Goal: Transaction & Acquisition: Book appointment/travel/reservation

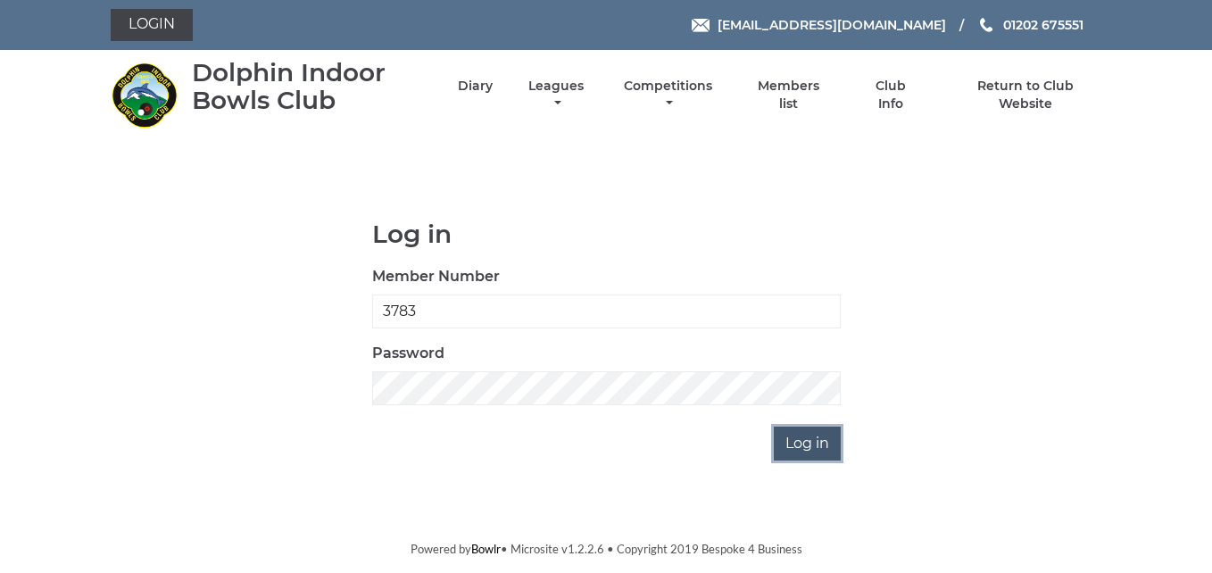
click at [819, 440] on input "Log in" at bounding box center [807, 444] width 67 height 34
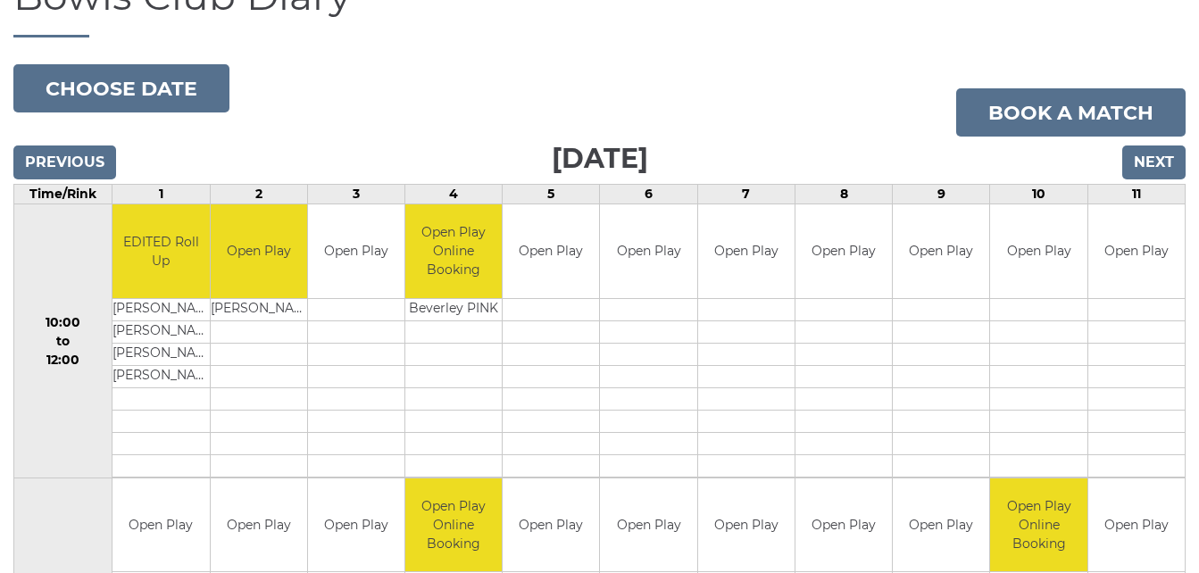
scroll to position [179, 0]
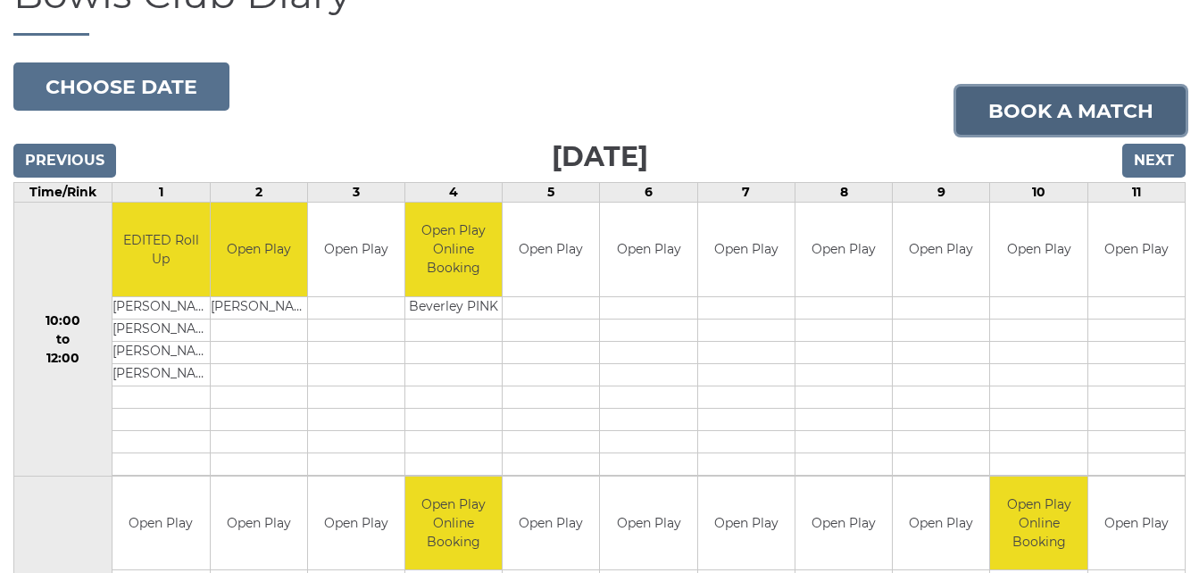
click at [1019, 104] on link "Book a match" at bounding box center [1070, 111] width 229 height 48
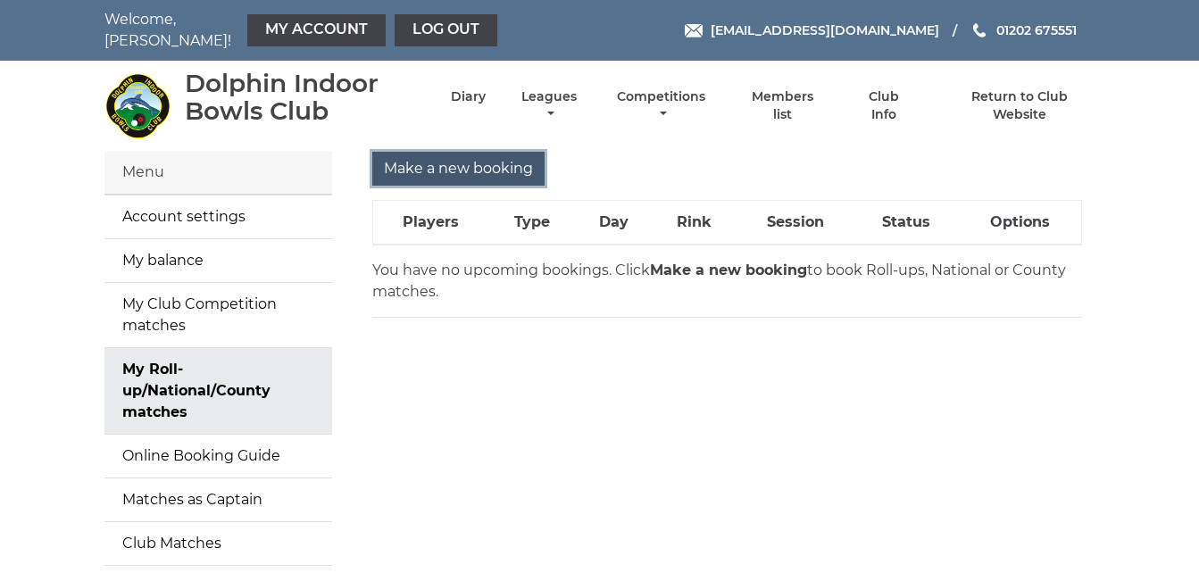
click at [452, 154] on input "Make a new booking" at bounding box center [458, 169] width 172 height 34
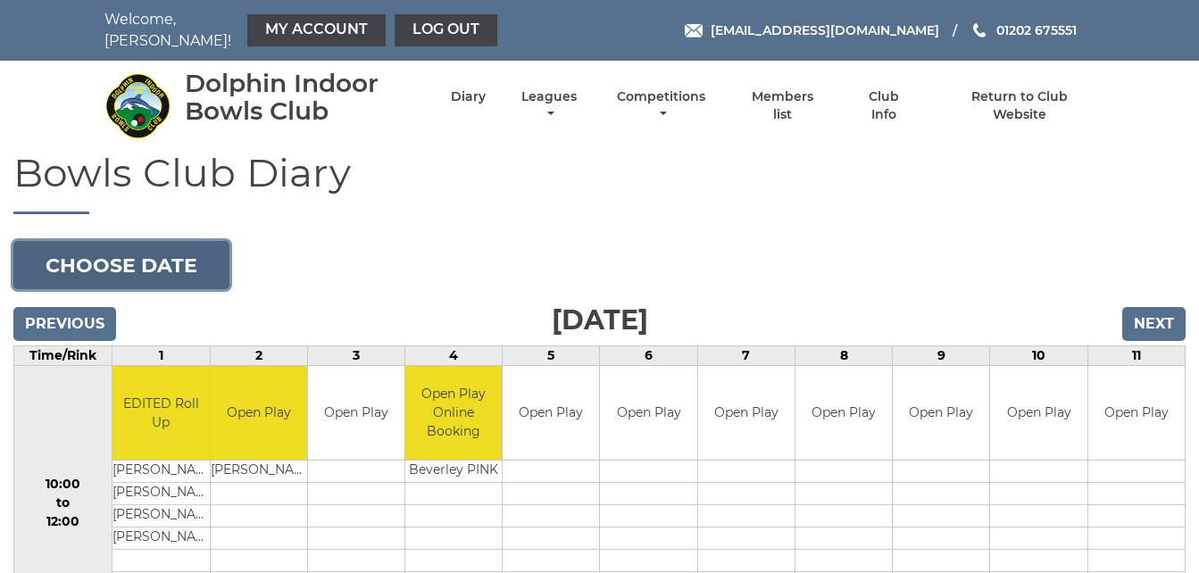
drag, startPoint x: 0, startPoint y: 0, endPoint x: 198, endPoint y: 255, distance: 323.1
click at [198, 255] on button "Choose date" at bounding box center [121, 265] width 216 height 48
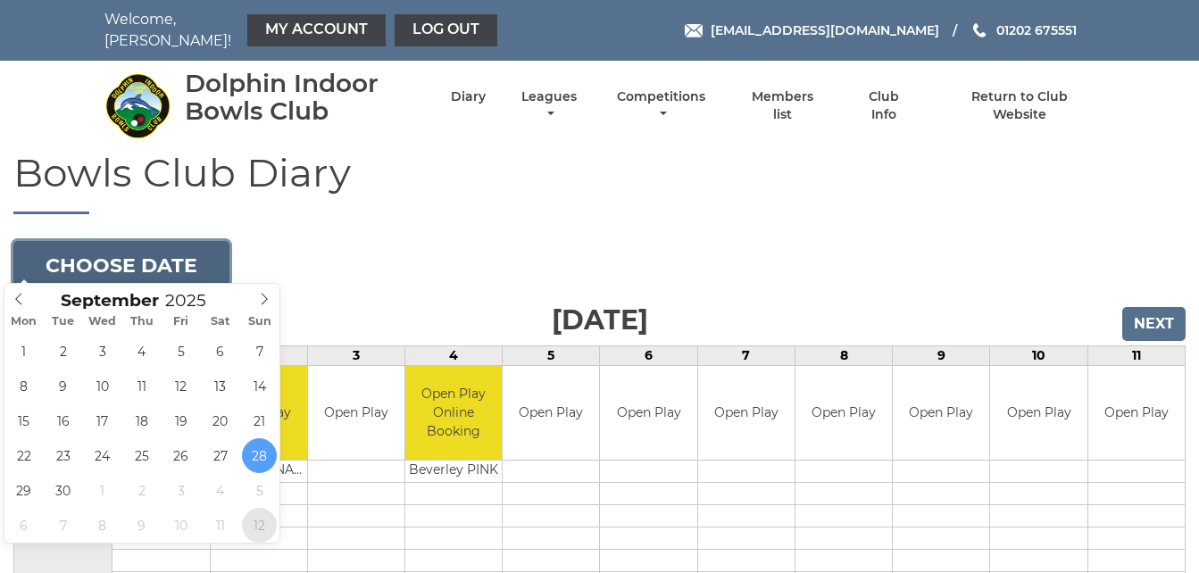
type input "[DATE]"
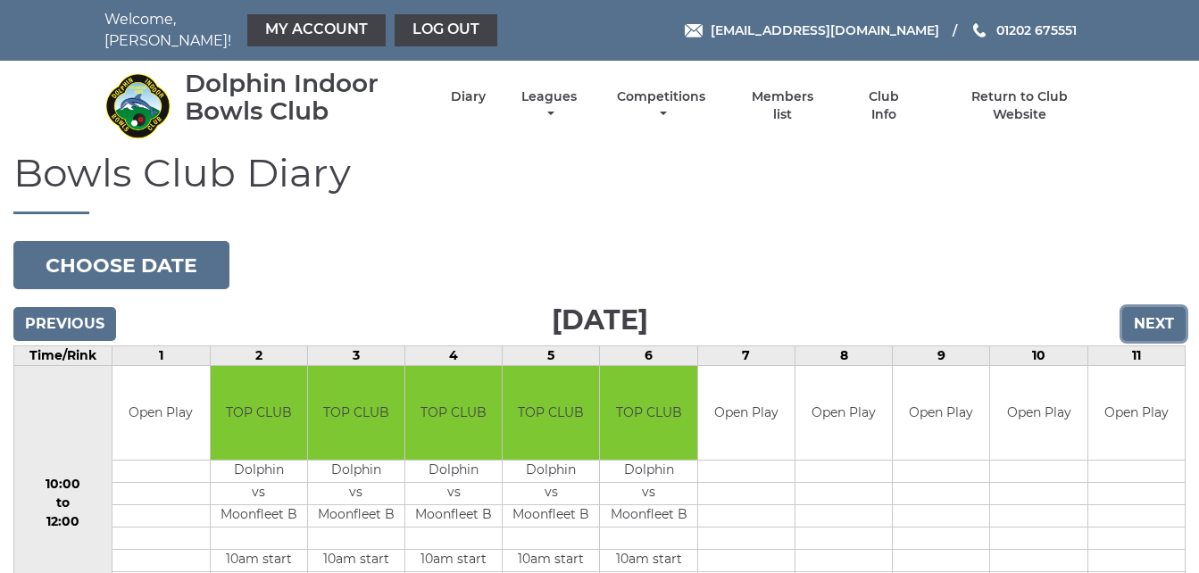
click at [1150, 312] on input "Next" at bounding box center [1153, 324] width 63 height 34
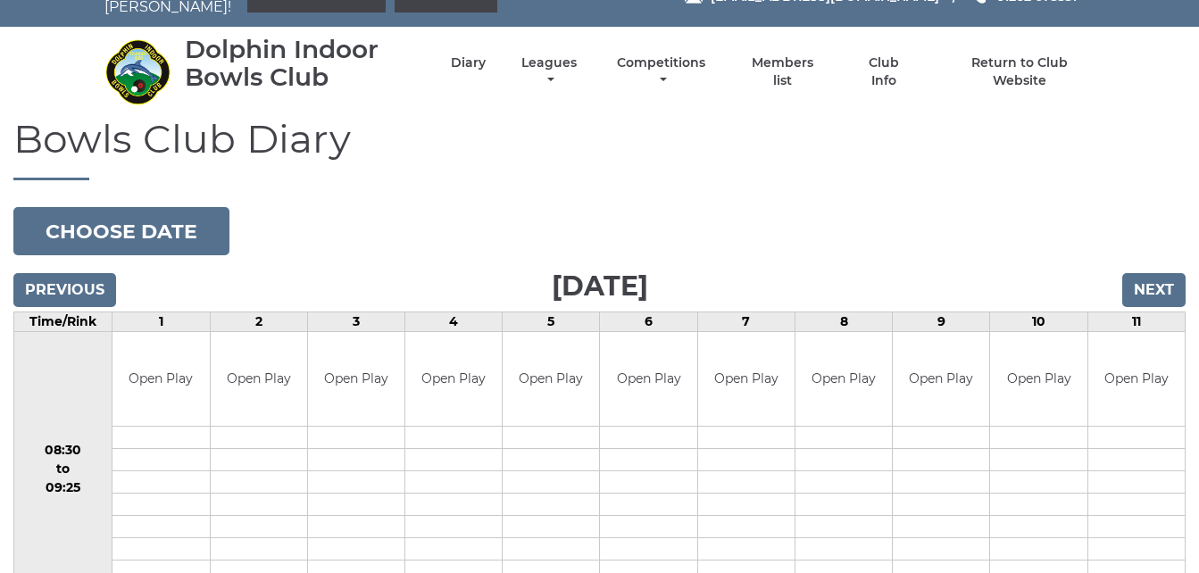
scroll to position [36, 0]
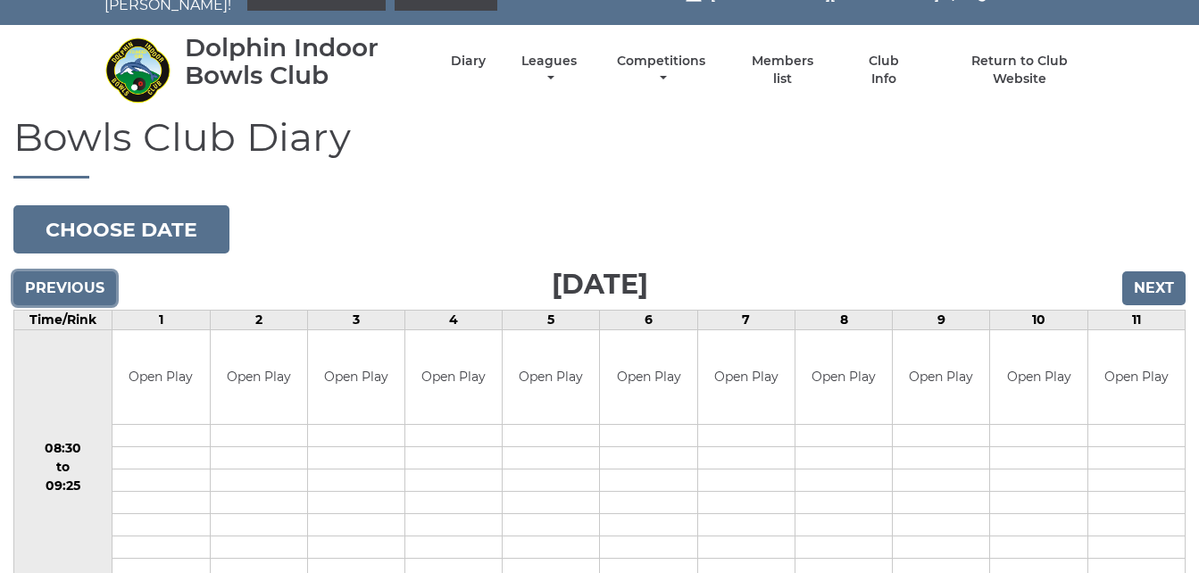
click at [95, 271] on input "Previous" at bounding box center [64, 288] width 103 height 34
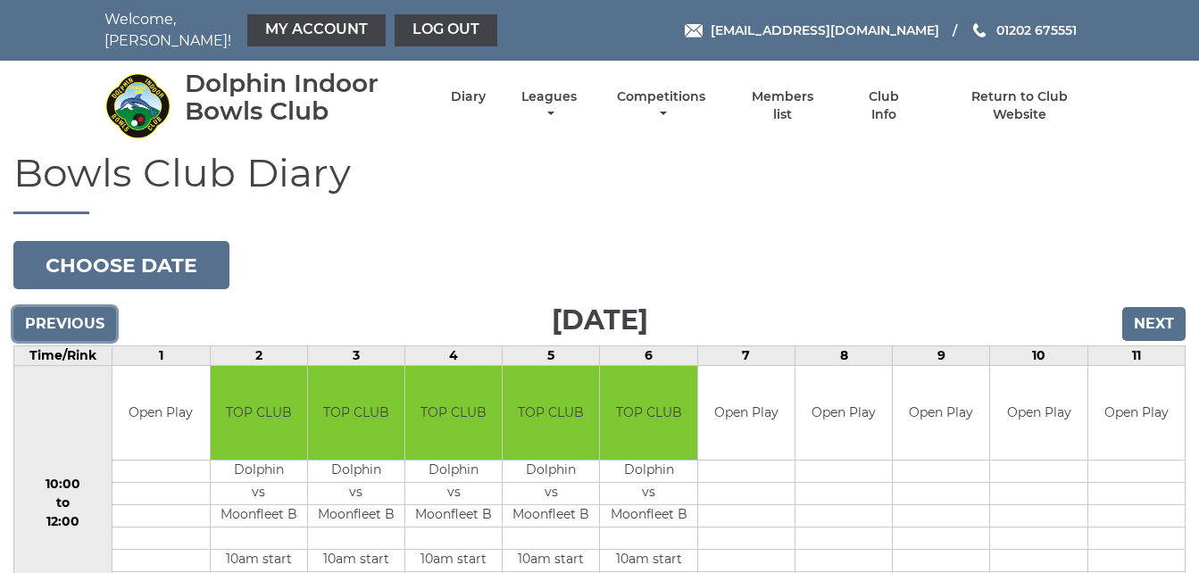
click at [88, 307] on input "Previous" at bounding box center [64, 324] width 103 height 34
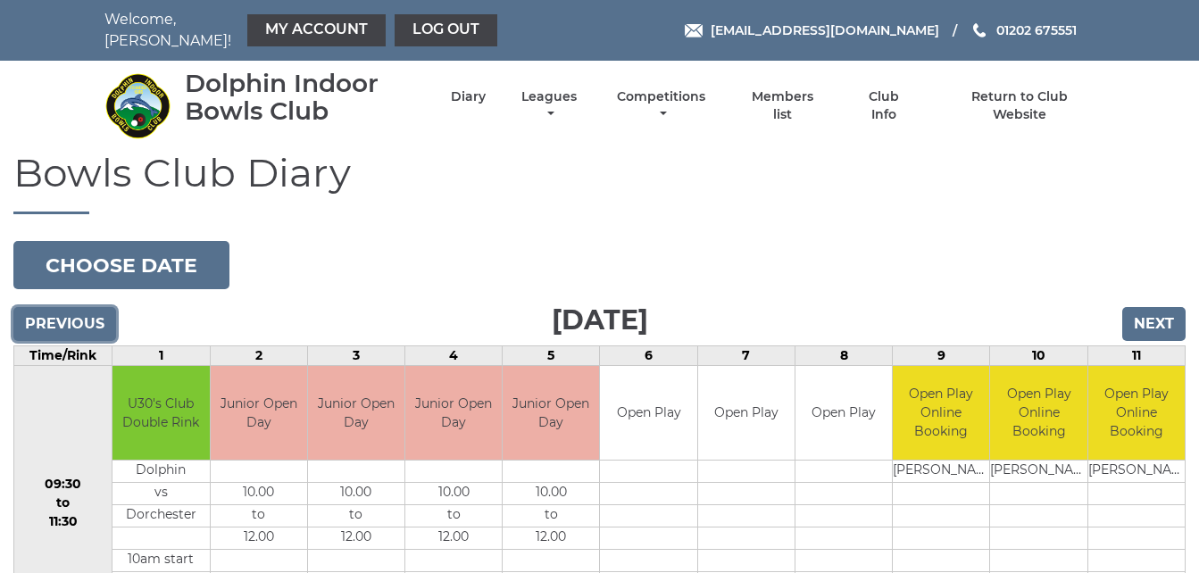
click at [86, 311] on input "Previous" at bounding box center [64, 324] width 103 height 34
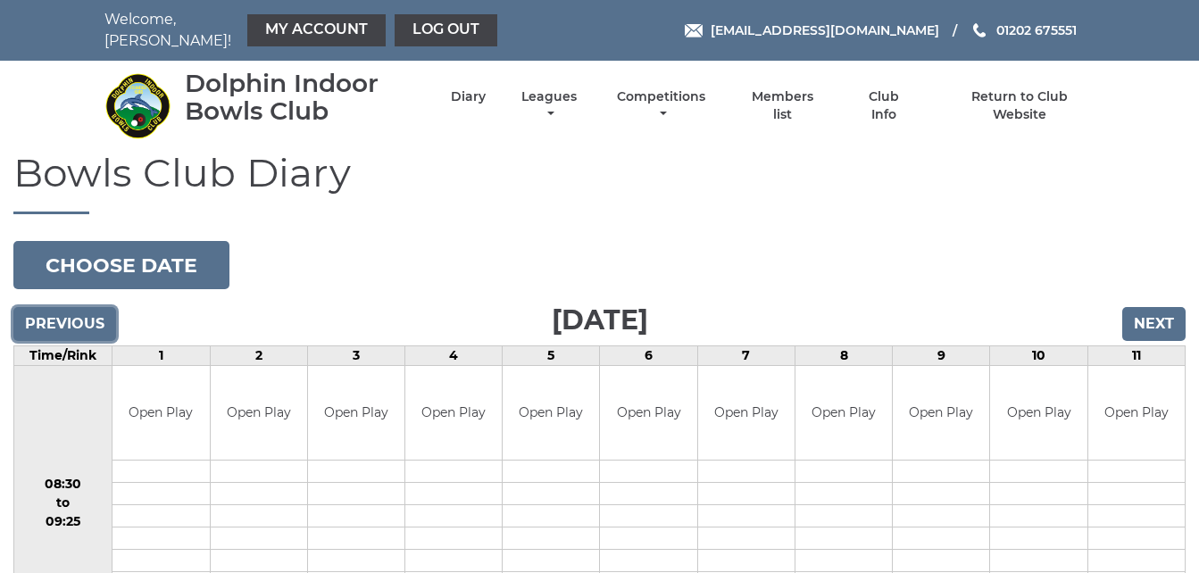
click at [86, 311] on input "Previous" at bounding box center [64, 324] width 103 height 34
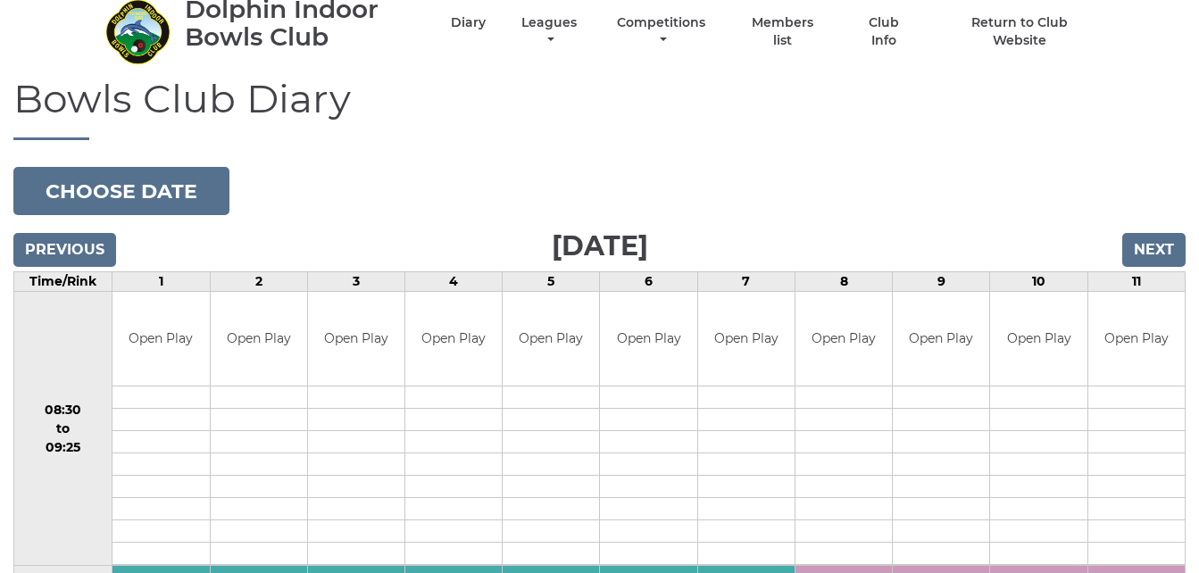
scroll to position [71, 0]
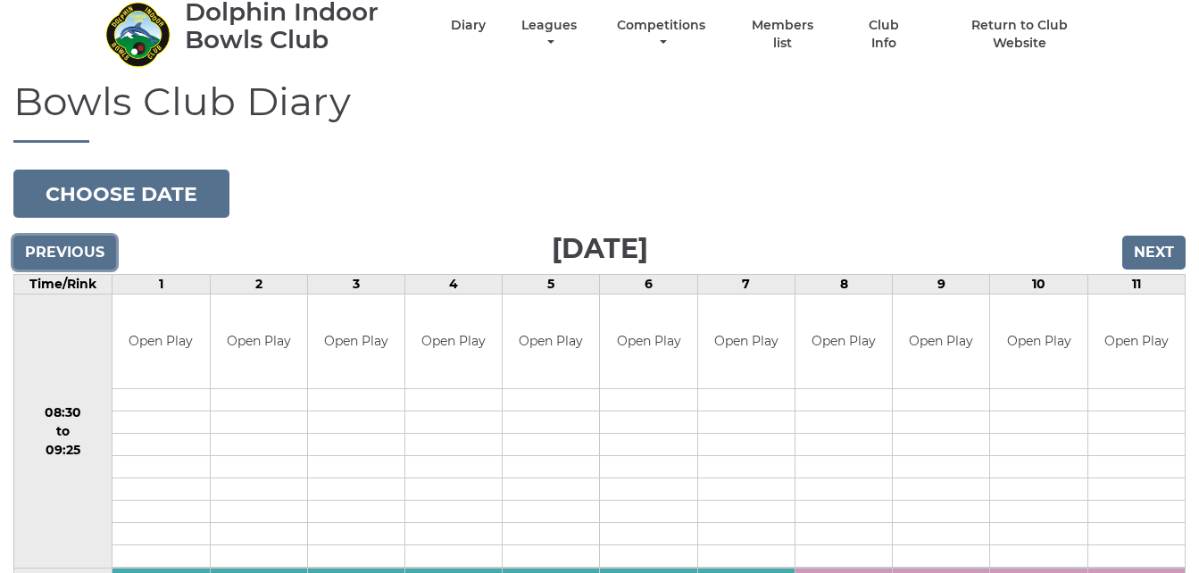
click at [79, 244] on input "Previous" at bounding box center [64, 253] width 103 height 34
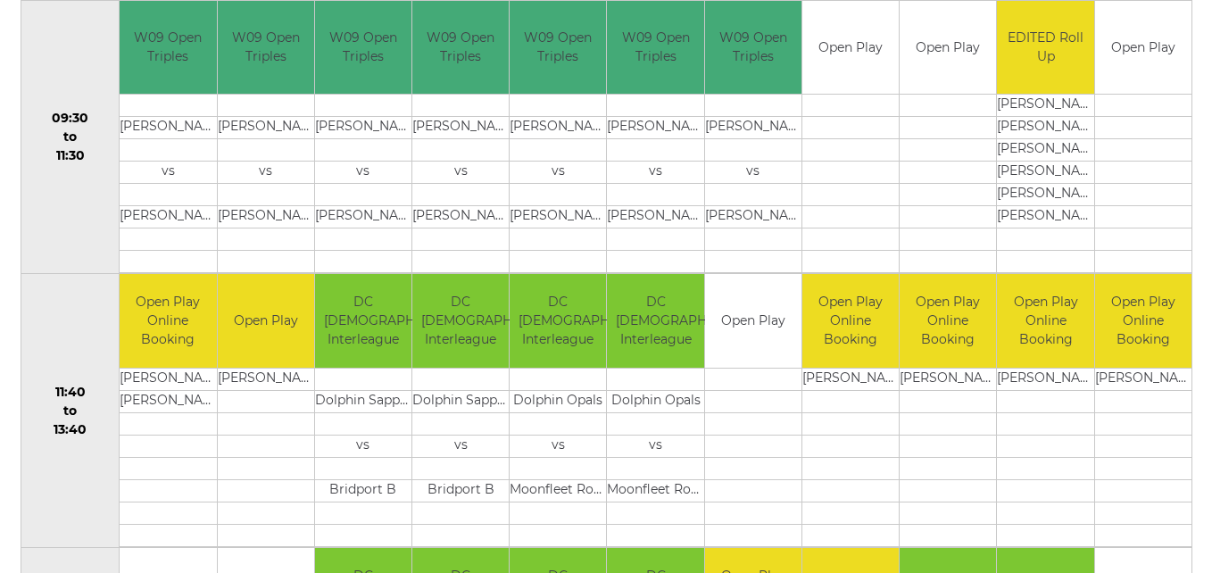
scroll to position [750, 0]
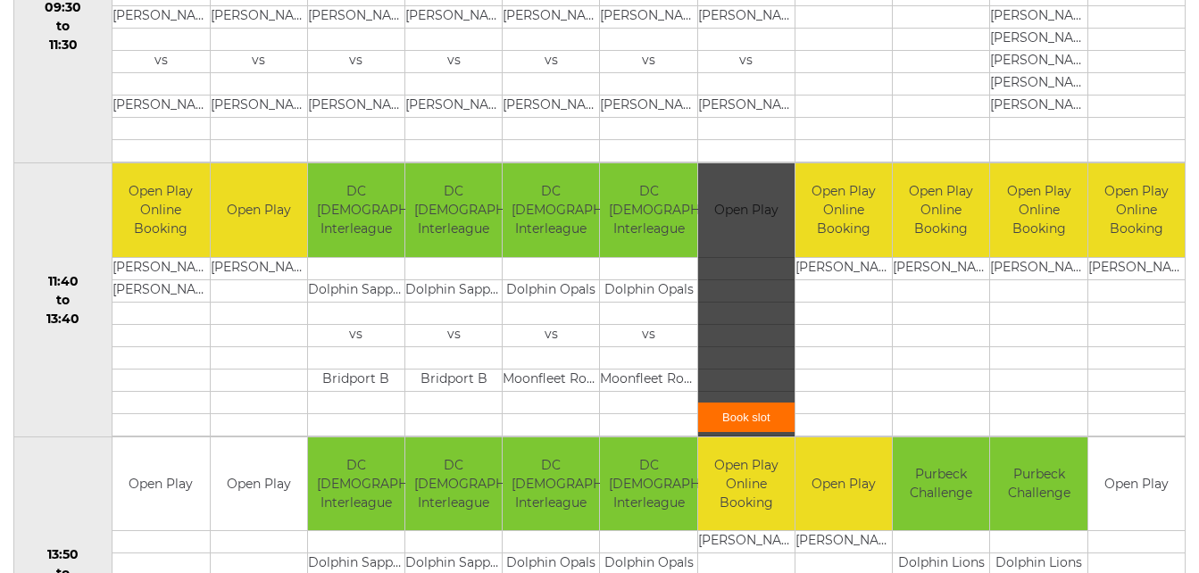
click at [733, 403] on link "Book slot" at bounding box center [746, 417] width 96 height 29
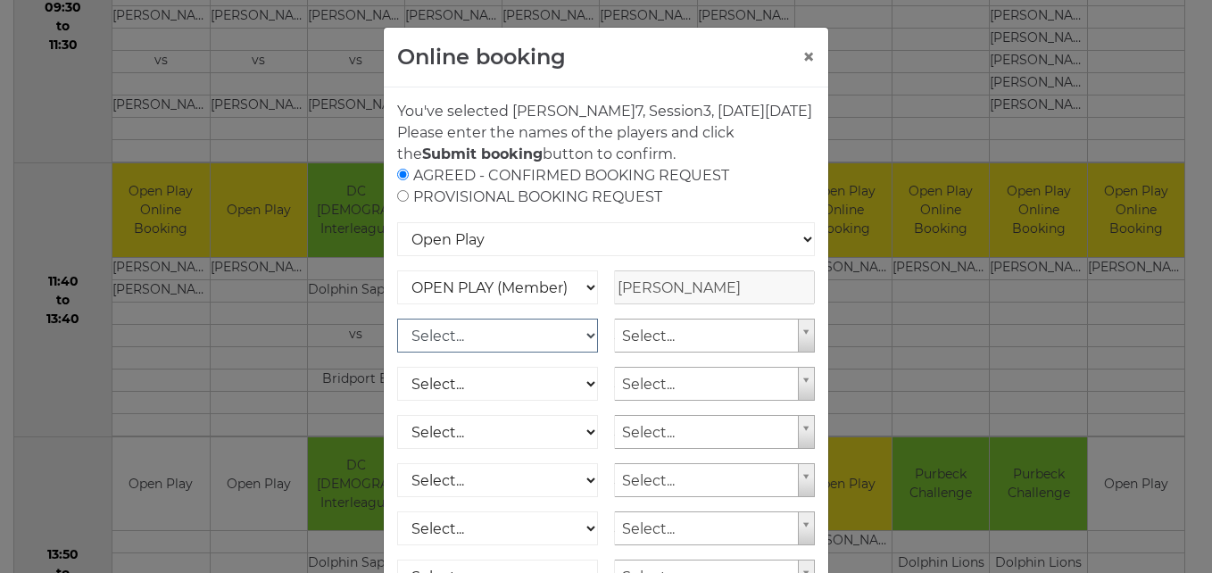
click at [577, 353] on select "Select... OPEN PLAY (Member) OPEN PLAY (Visitor) SPOONS (Member) SPOONS (Visito…" at bounding box center [497, 336] width 201 height 34
select select "1_12"
click at [397, 340] on select "Select... OPEN PLAY (Member) OPEN PLAY (Visitor) SPOONS (Member) SPOONS (Visito…" at bounding box center [497, 336] width 201 height 34
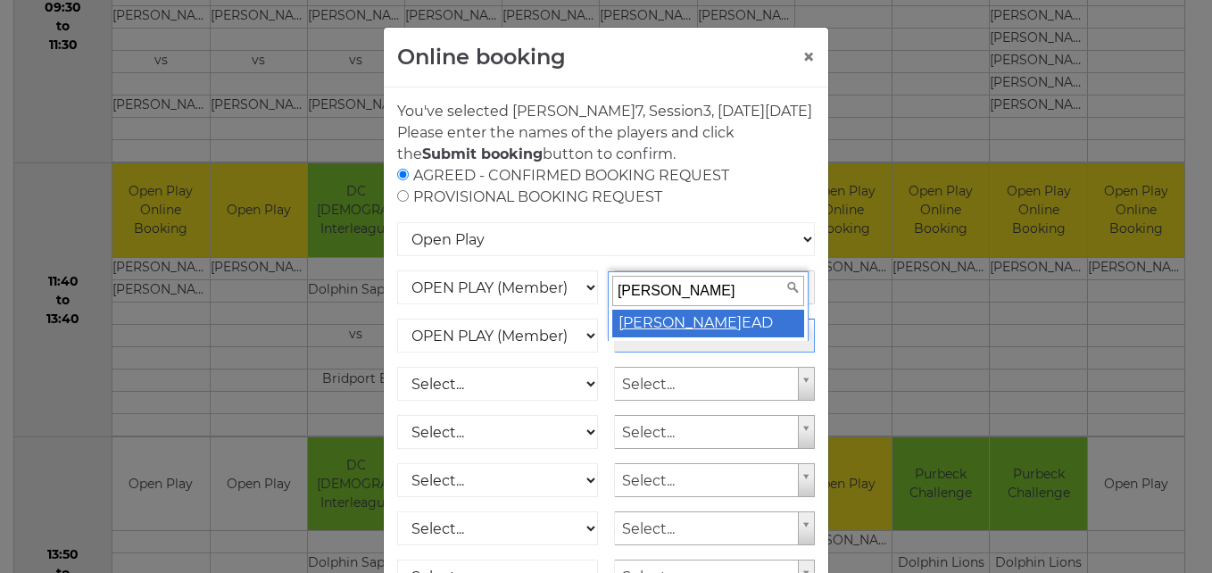
type input "mary h"
select select "1797"
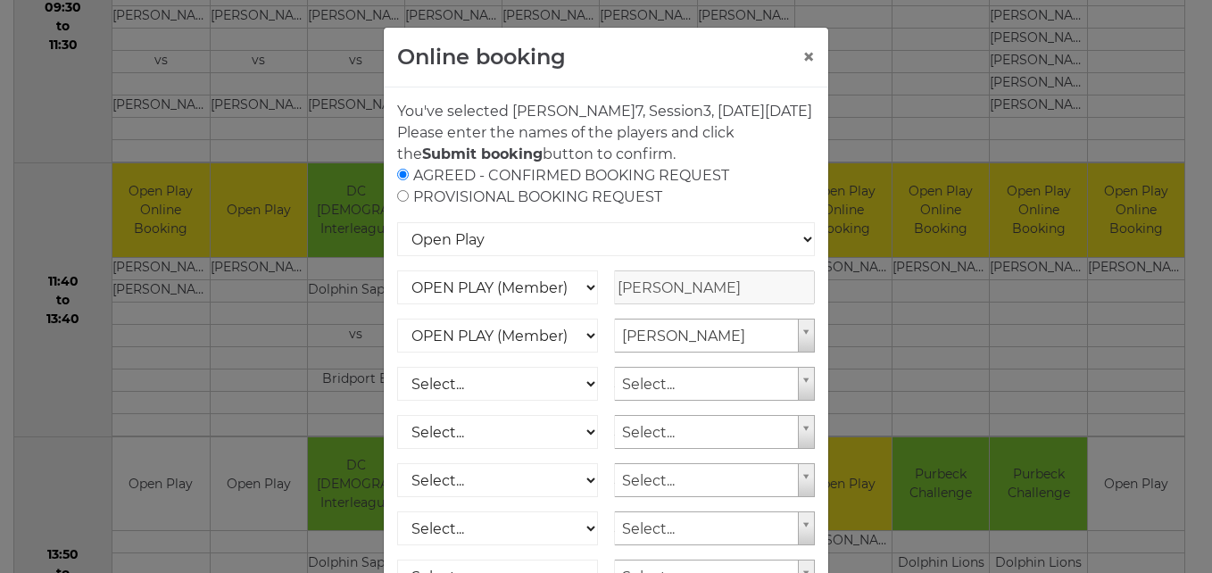
click at [767, 208] on div "AGREED - CONFIRMED BOOKING REQUEST PROVISIONAL BOOKING REQUEST" at bounding box center [606, 186] width 418 height 43
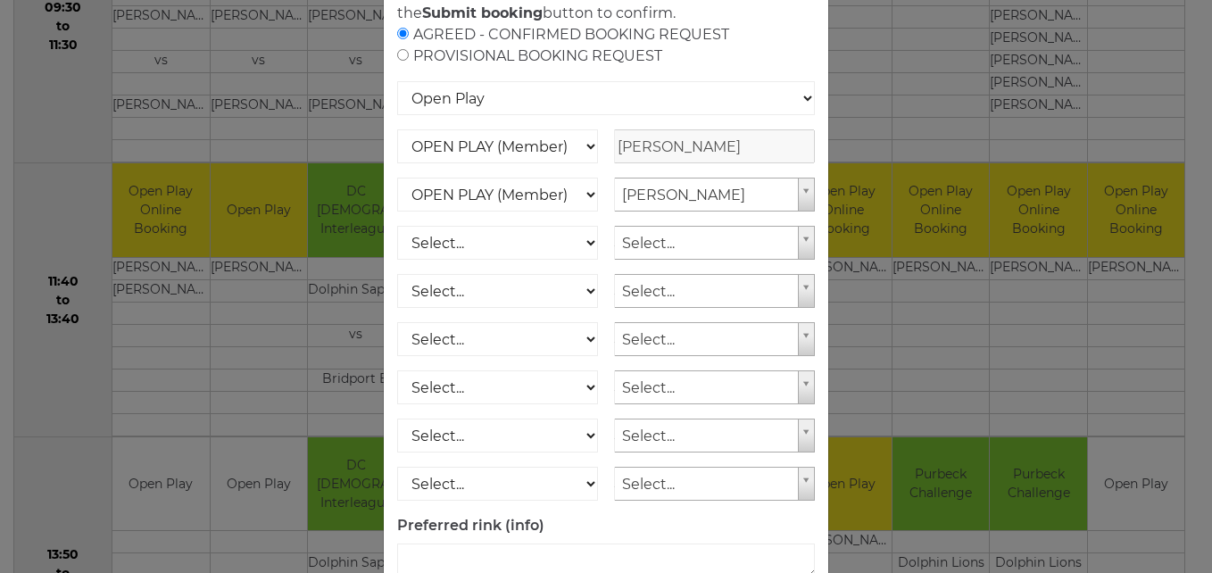
scroll to position [255, 0]
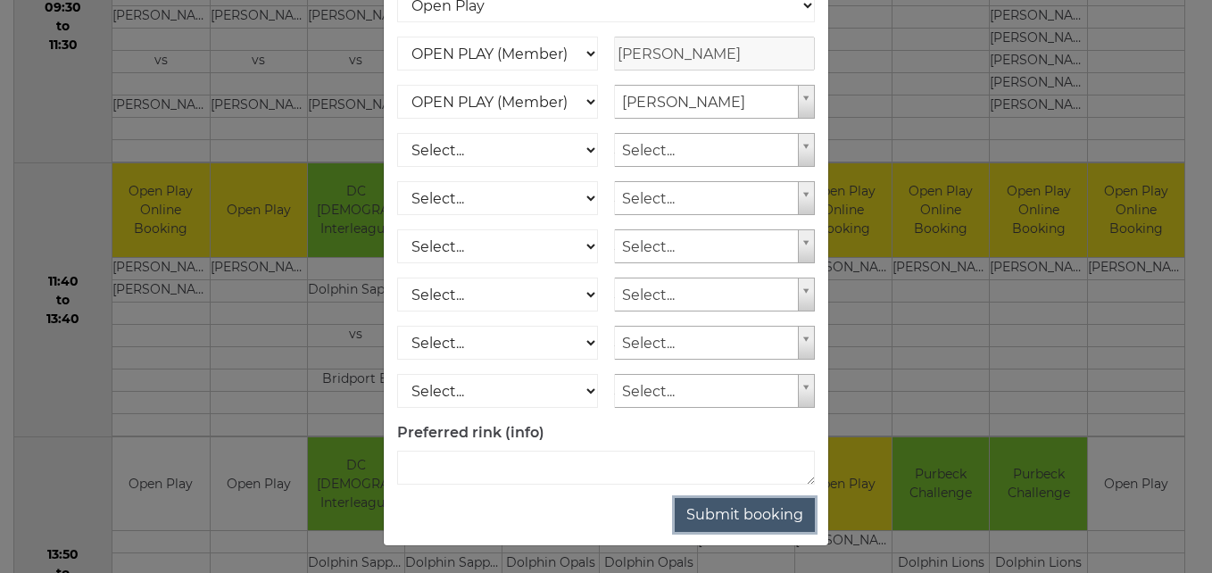
click at [735, 511] on button "Submit booking" at bounding box center [745, 515] width 140 height 34
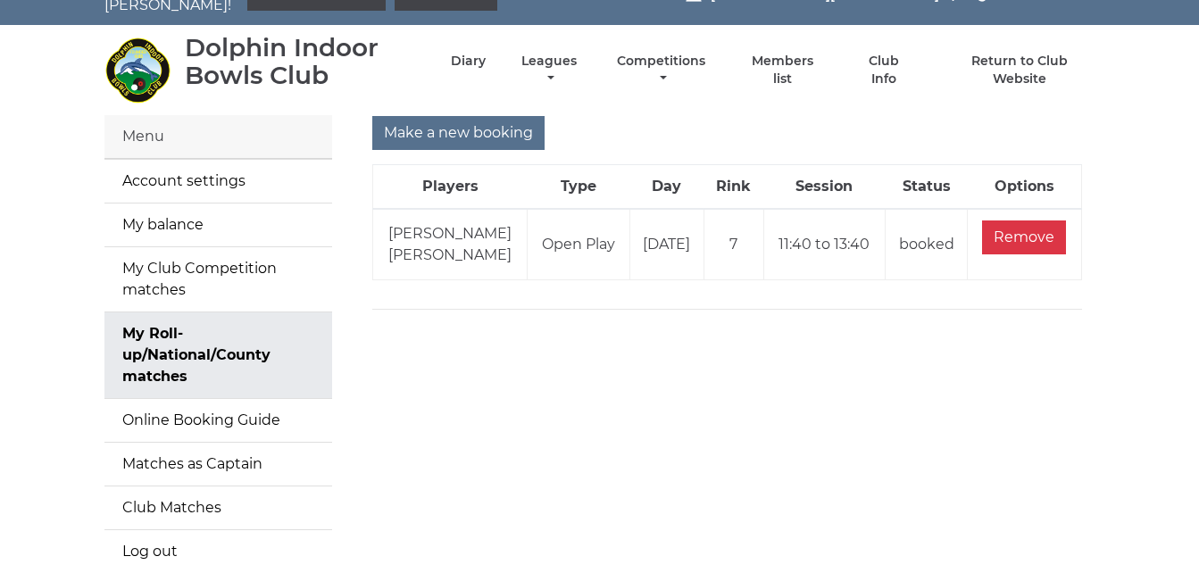
scroll to position [71, 0]
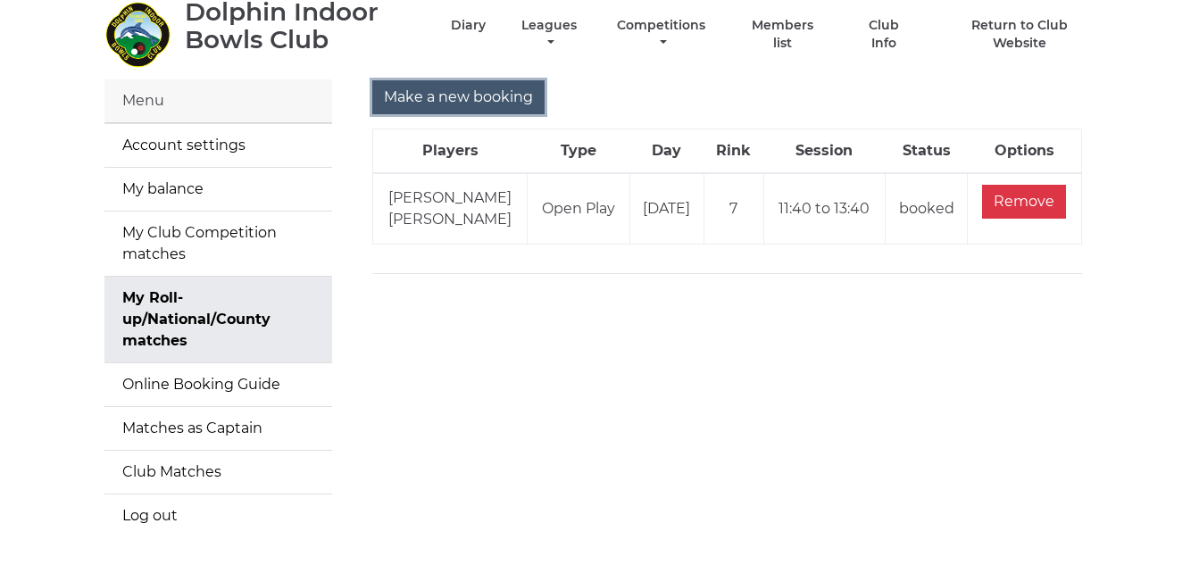
click at [486, 80] on input "Make a new booking" at bounding box center [458, 97] width 172 height 34
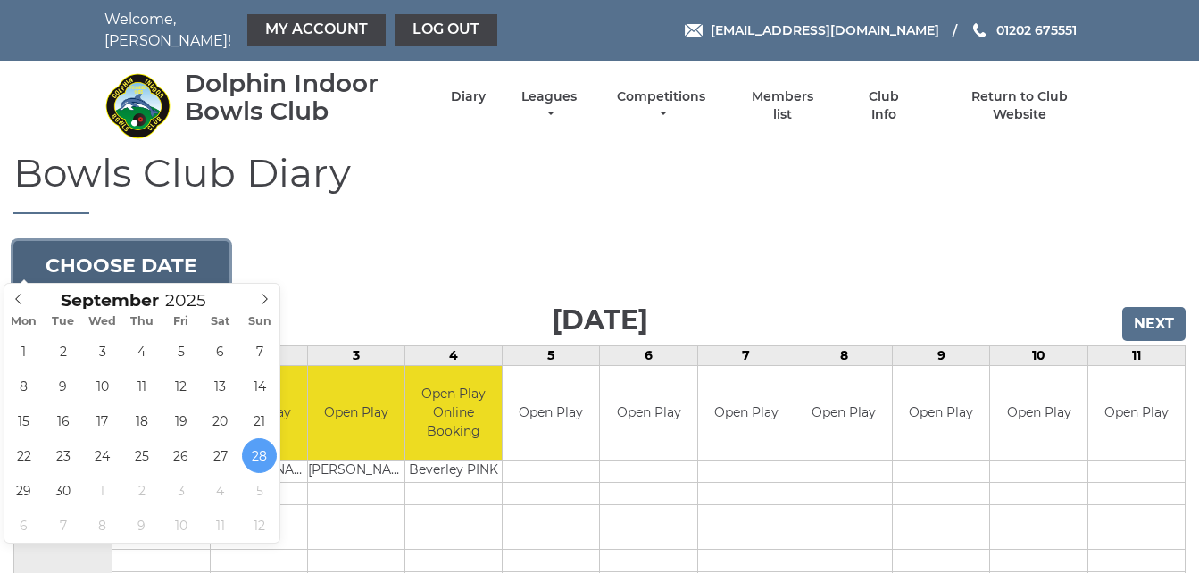
click at [187, 245] on button "Choose date" at bounding box center [121, 265] width 216 height 48
type input "2025-10-06"
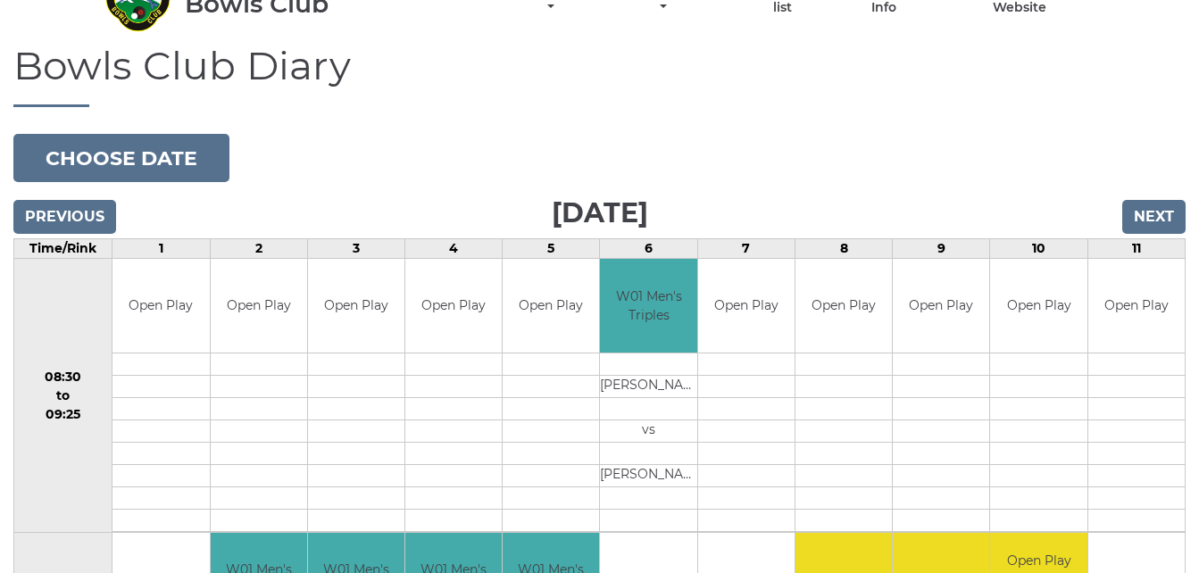
scroll to position [143, 0]
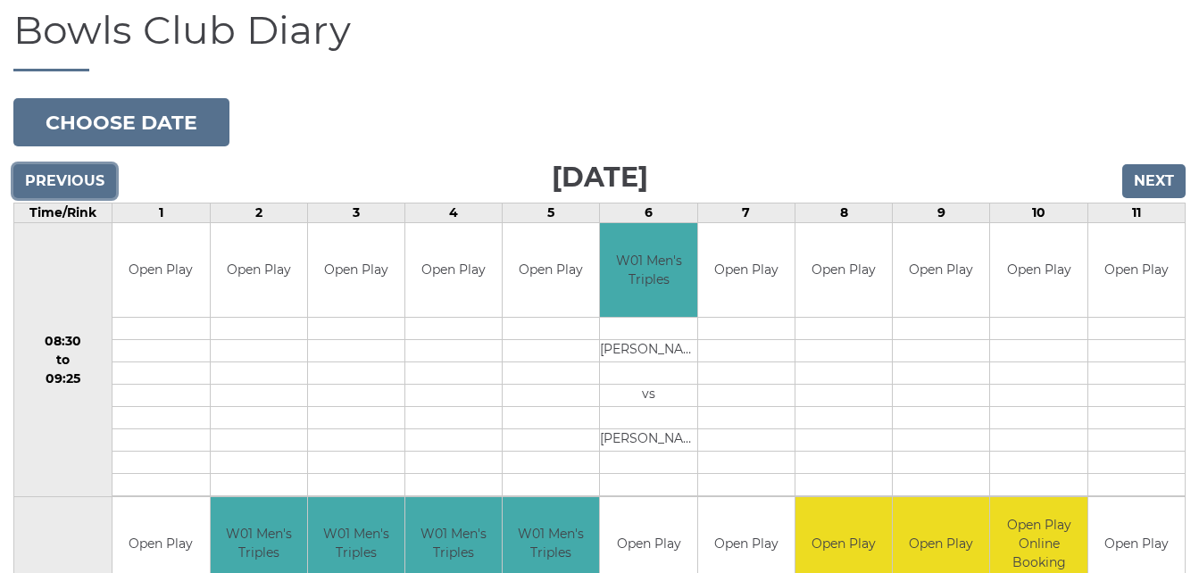
click at [92, 170] on input "Previous" at bounding box center [64, 181] width 103 height 34
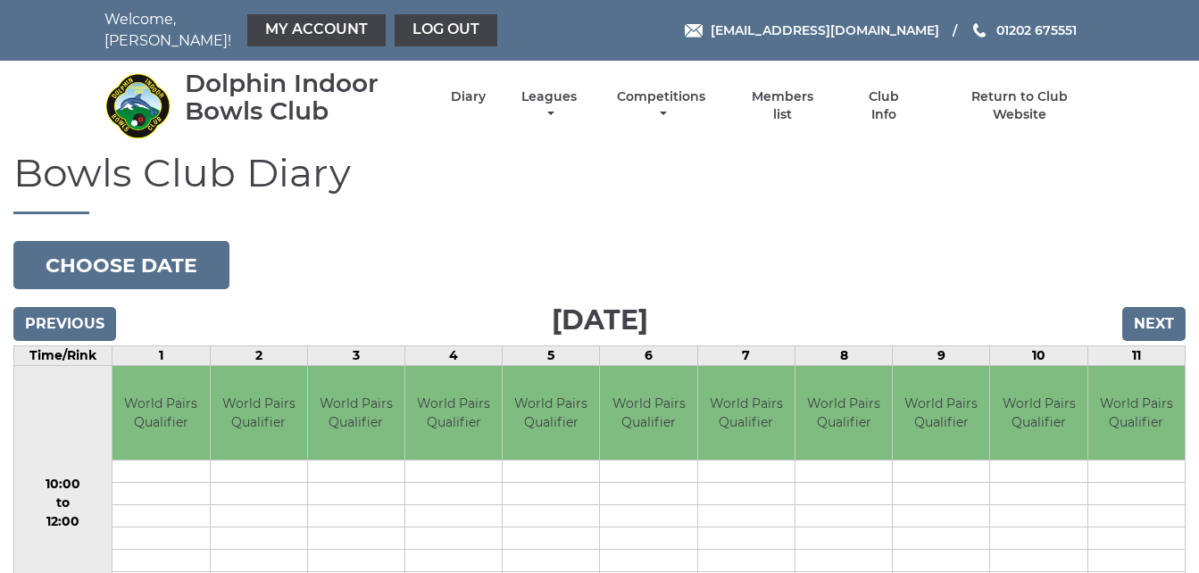
click at [92, 170] on h1 "Bowls Club Diary" at bounding box center [599, 182] width 1172 height 63
click at [81, 311] on input "Previous" at bounding box center [64, 324] width 103 height 34
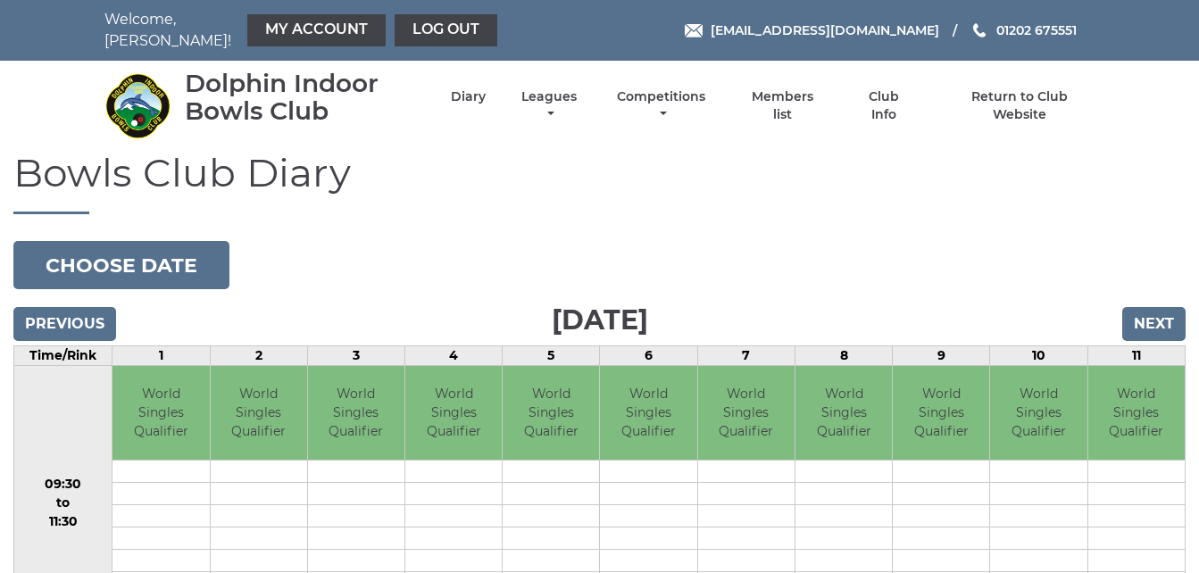
click at [81, 311] on input "Previous" at bounding box center [64, 324] width 103 height 34
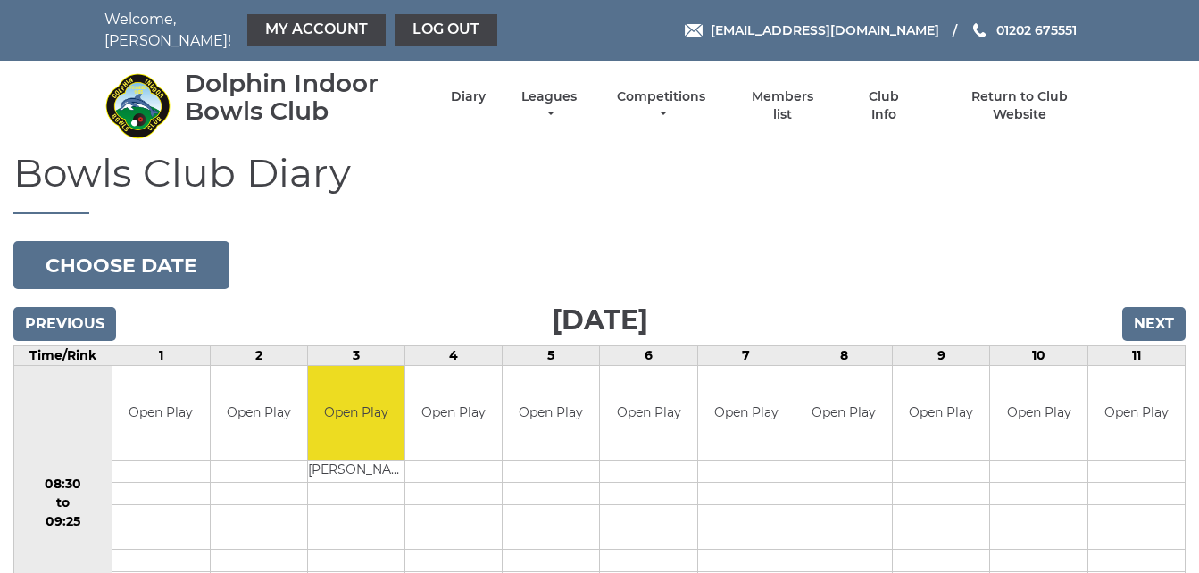
click at [81, 311] on input "Previous" at bounding box center [64, 324] width 103 height 34
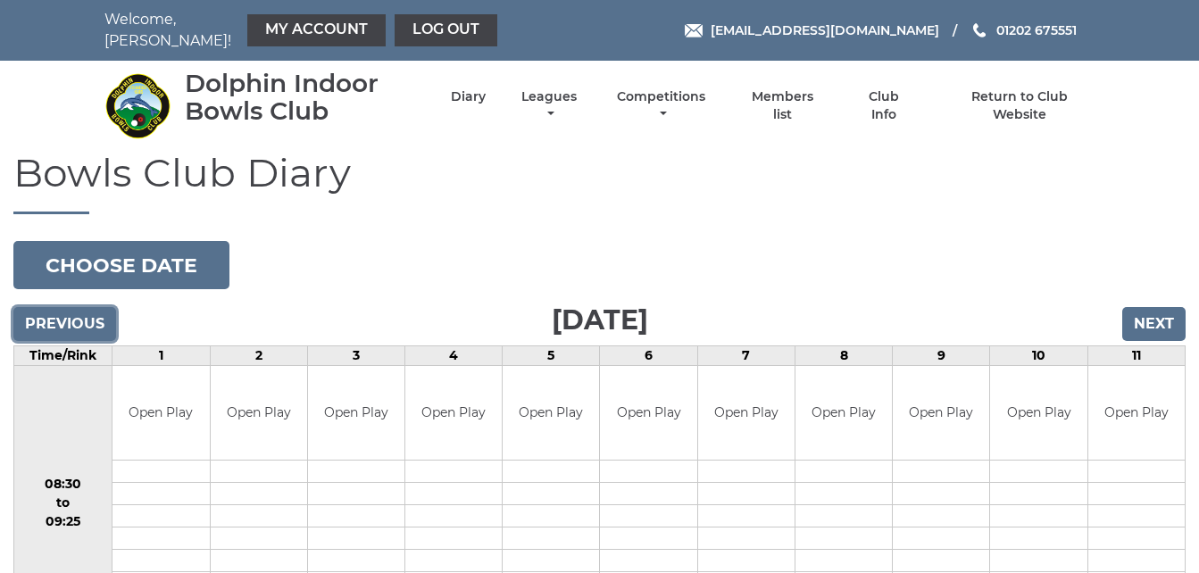
click at [81, 311] on input "Previous" at bounding box center [64, 324] width 103 height 34
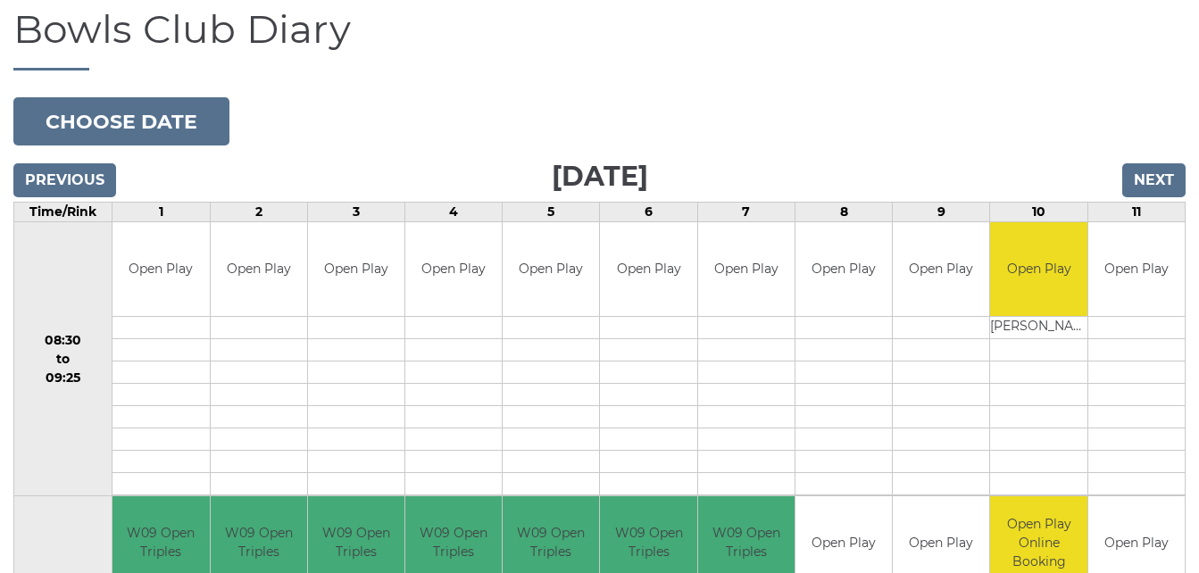
scroll to position [143, 0]
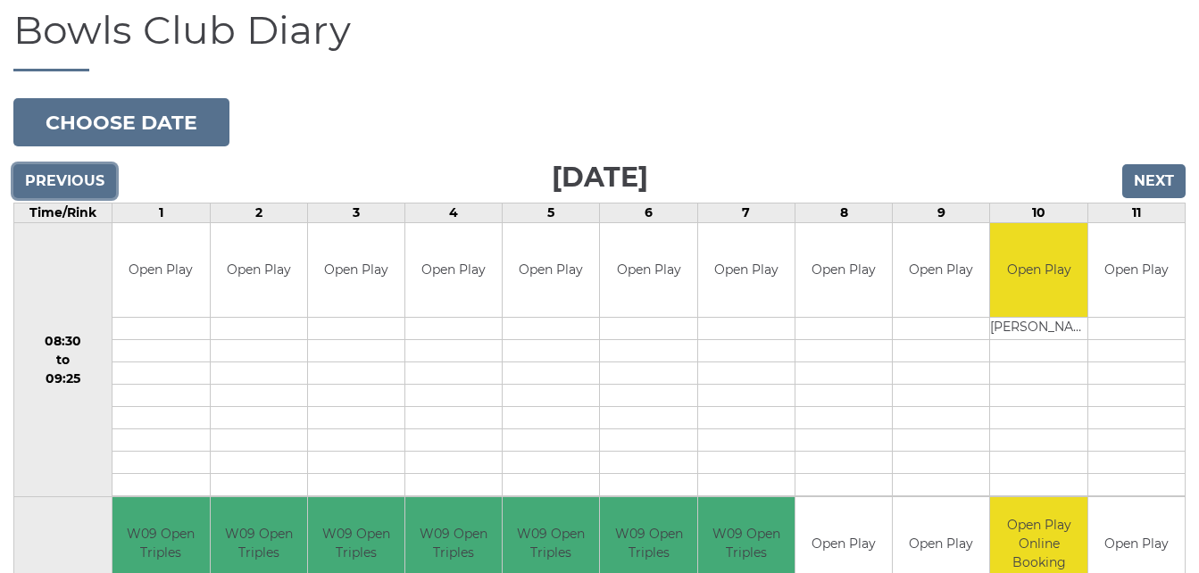
click at [80, 173] on input "Previous" at bounding box center [64, 181] width 103 height 34
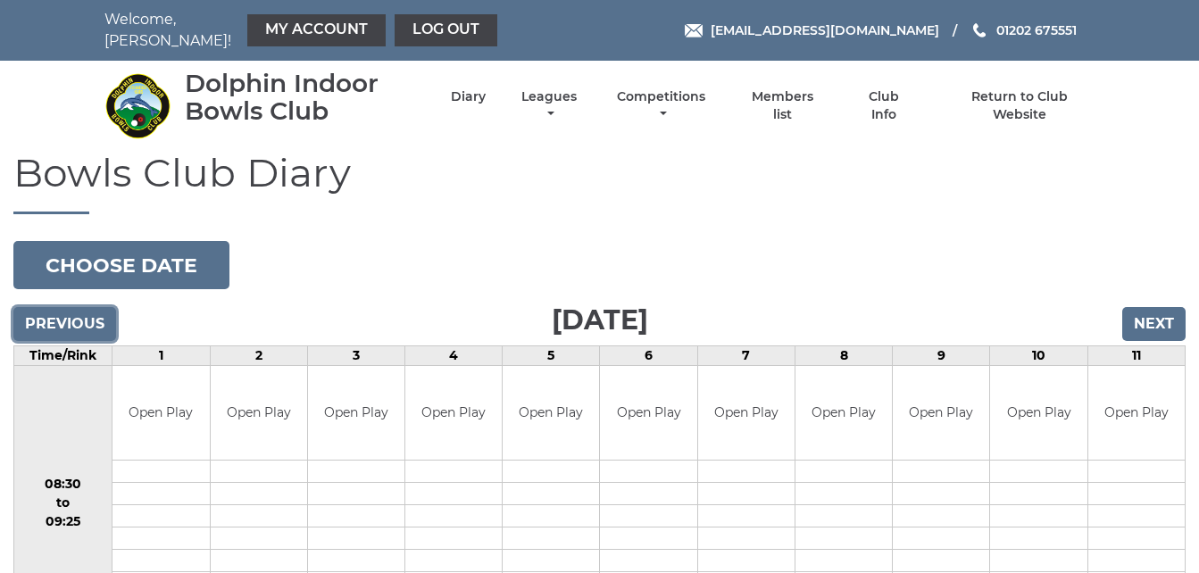
click at [88, 311] on input "Previous" at bounding box center [64, 324] width 103 height 34
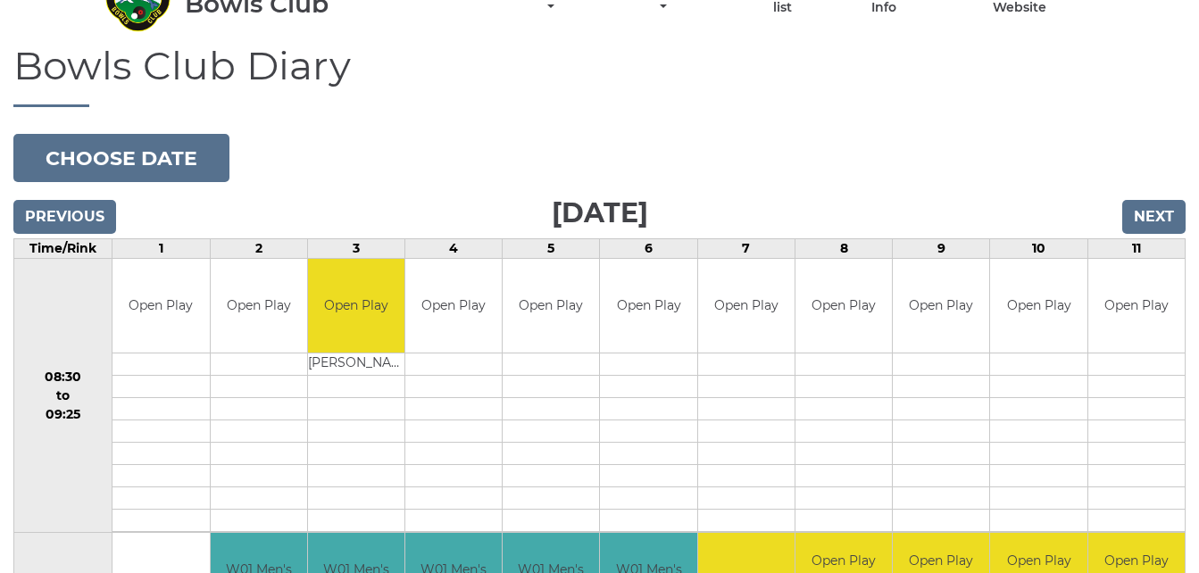
scroll to position [71, 0]
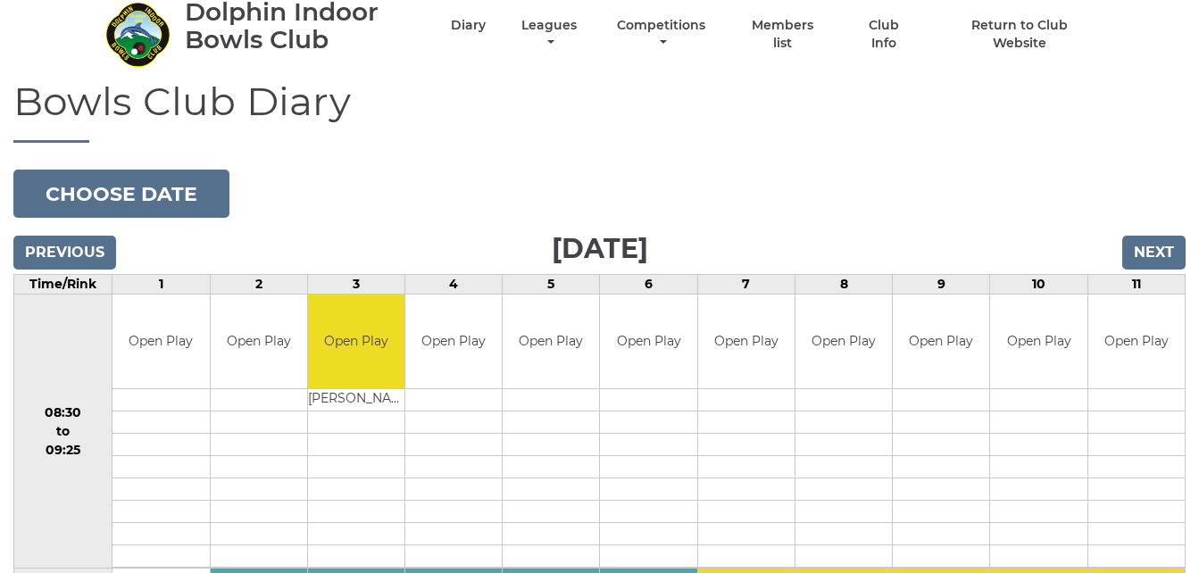
click at [158, 243] on div "Previous Next" at bounding box center [599, 240] width 1172 height 27
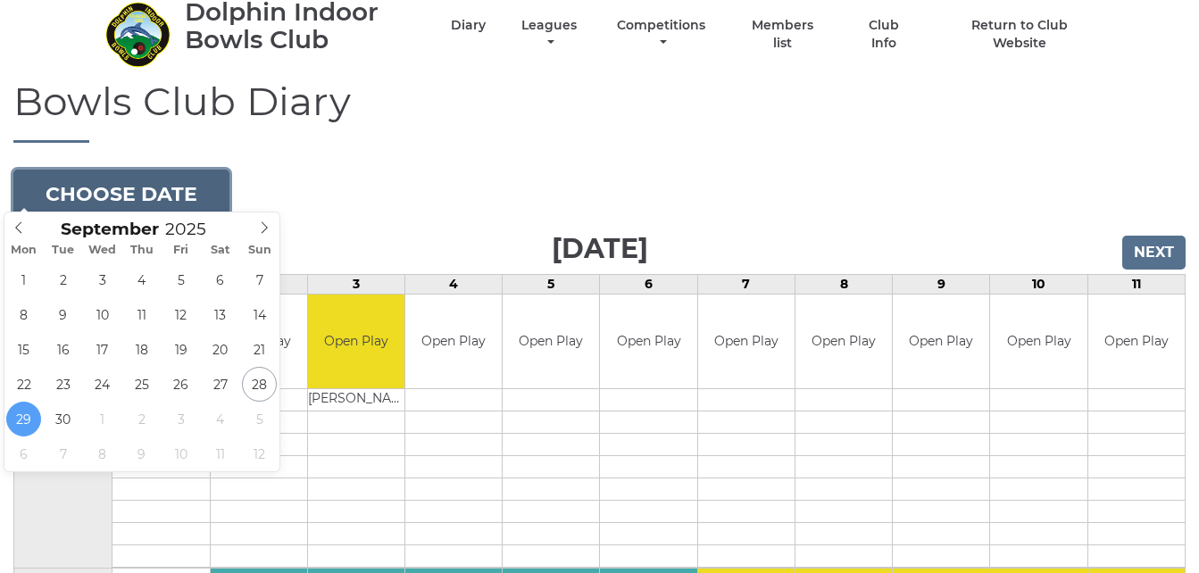
click at [188, 175] on button "Choose date" at bounding box center [121, 194] width 216 height 48
type input "2025-10-12"
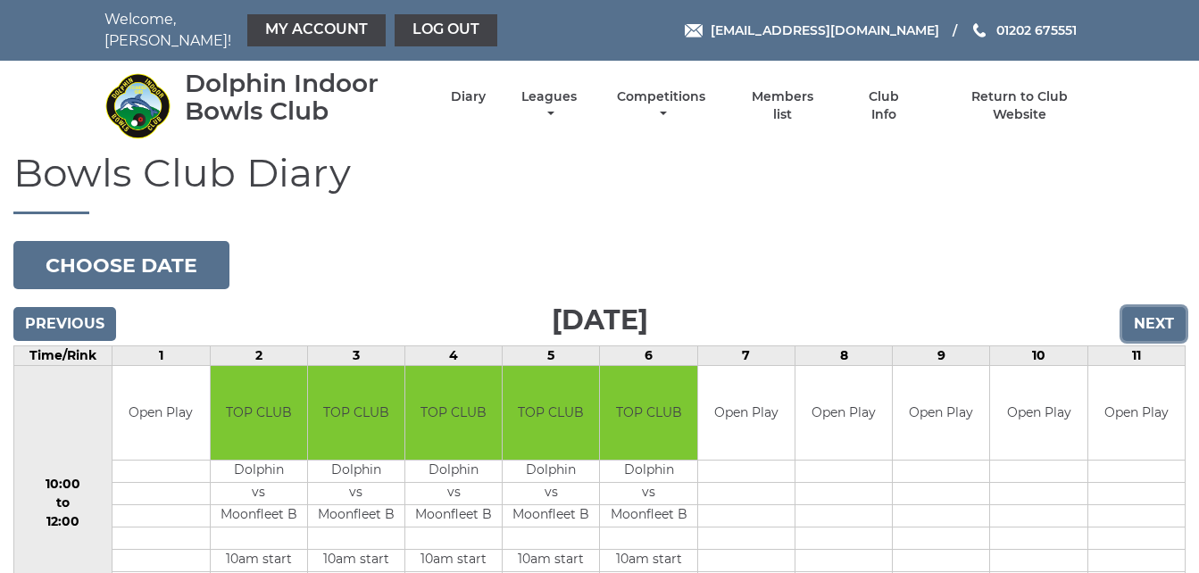
click at [1145, 310] on input "Next" at bounding box center [1153, 324] width 63 height 34
